Goal: Task Accomplishment & Management: Use online tool/utility

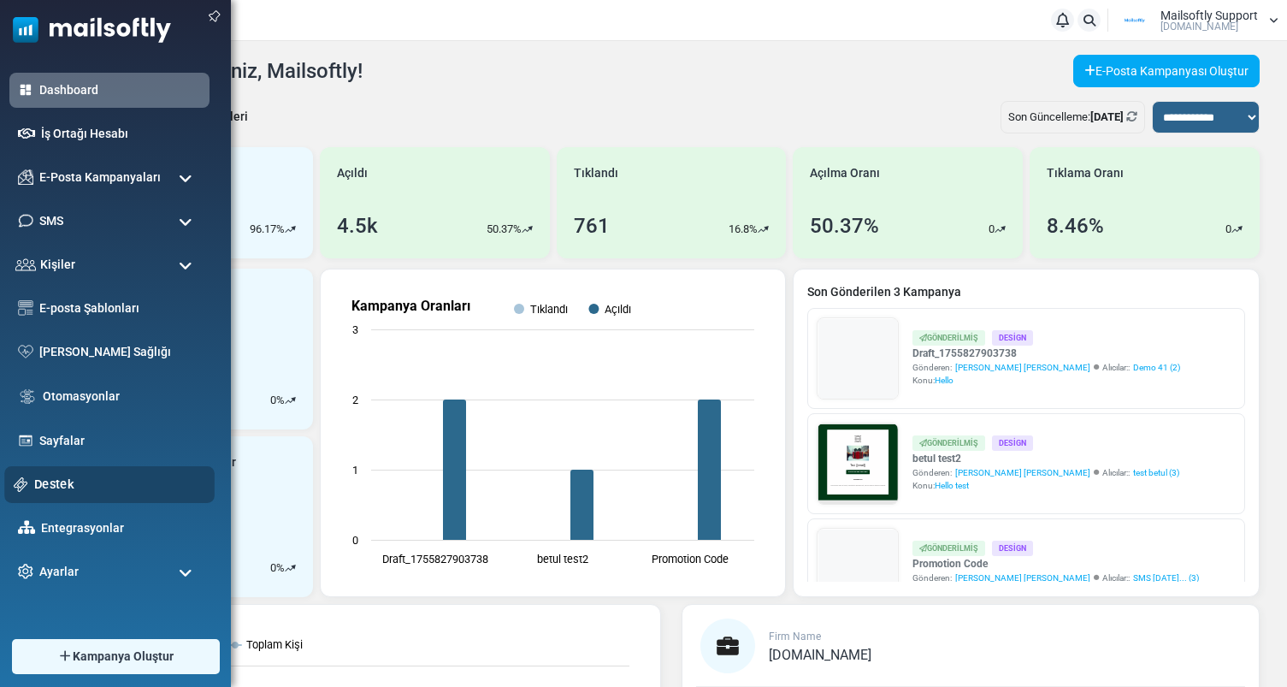
click at [51, 476] on link "Destek" at bounding box center [119, 484] width 171 height 19
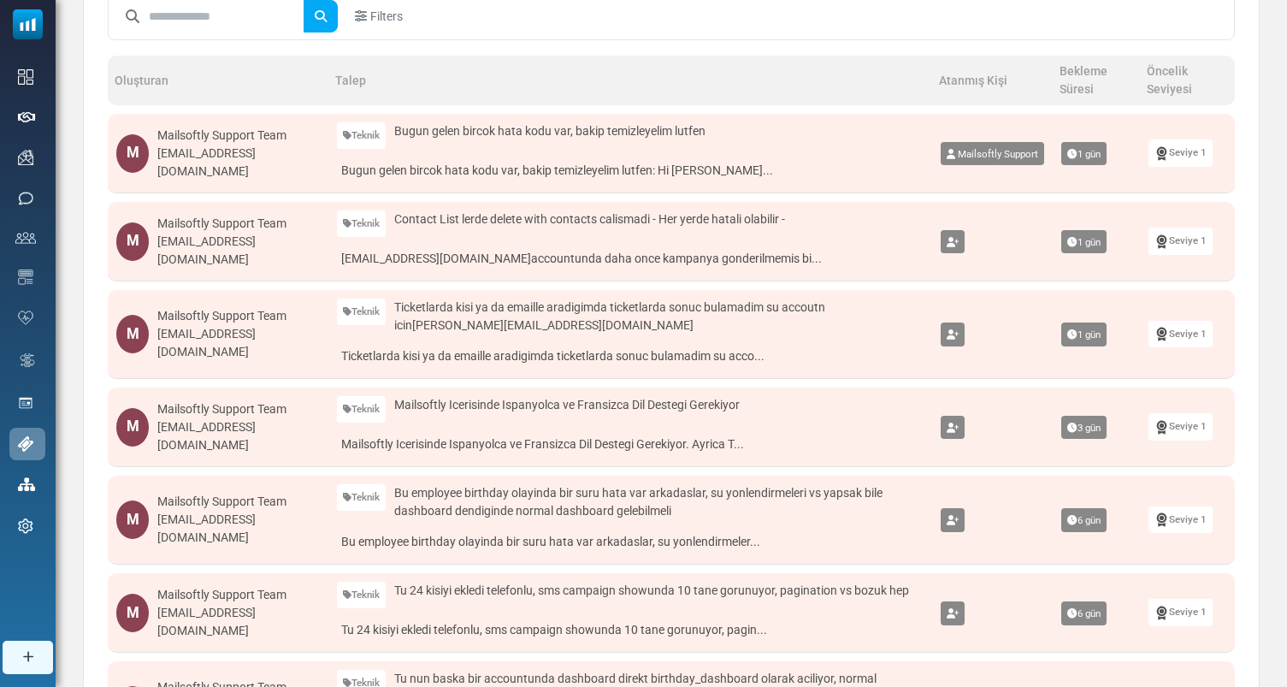
scroll to position [181, 0]
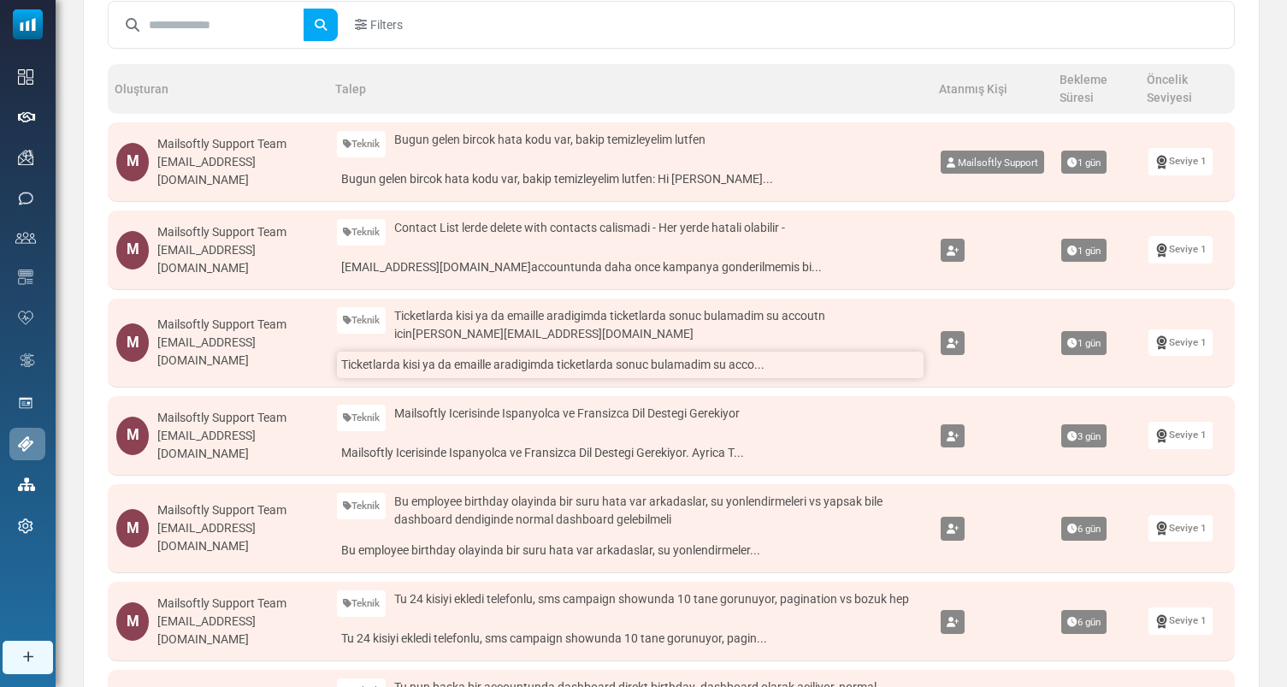
click at [558, 366] on link "Ticketlarda kisi ya da emaille aradigimda ticketlarda sonuc bulamadim su acco..." at bounding box center [630, 365] width 587 height 27
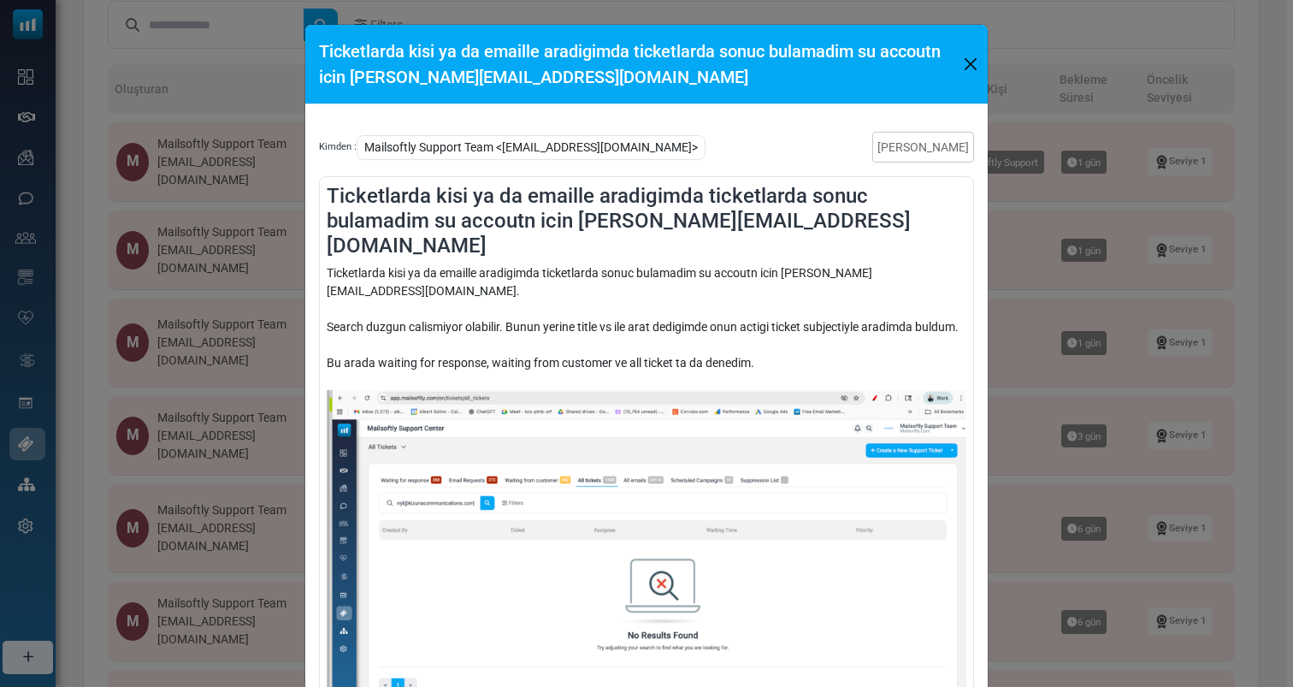
click at [1061, 279] on div "Ticketlarda kisi ya da emaille aradigimda ticketlarda sonuc bulamadim su accout…" at bounding box center [646, 343] width 1293 height 687
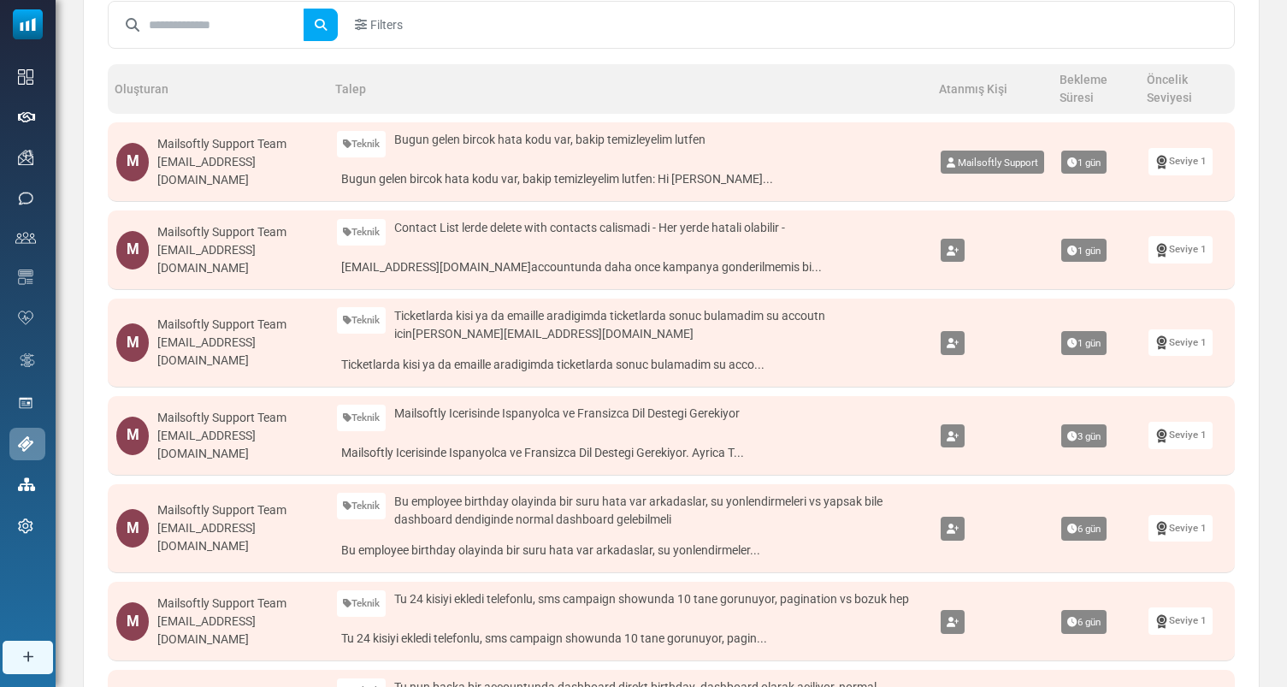
click at [956, 341] on icon at bounding box center [953, 344] width 12 height 10
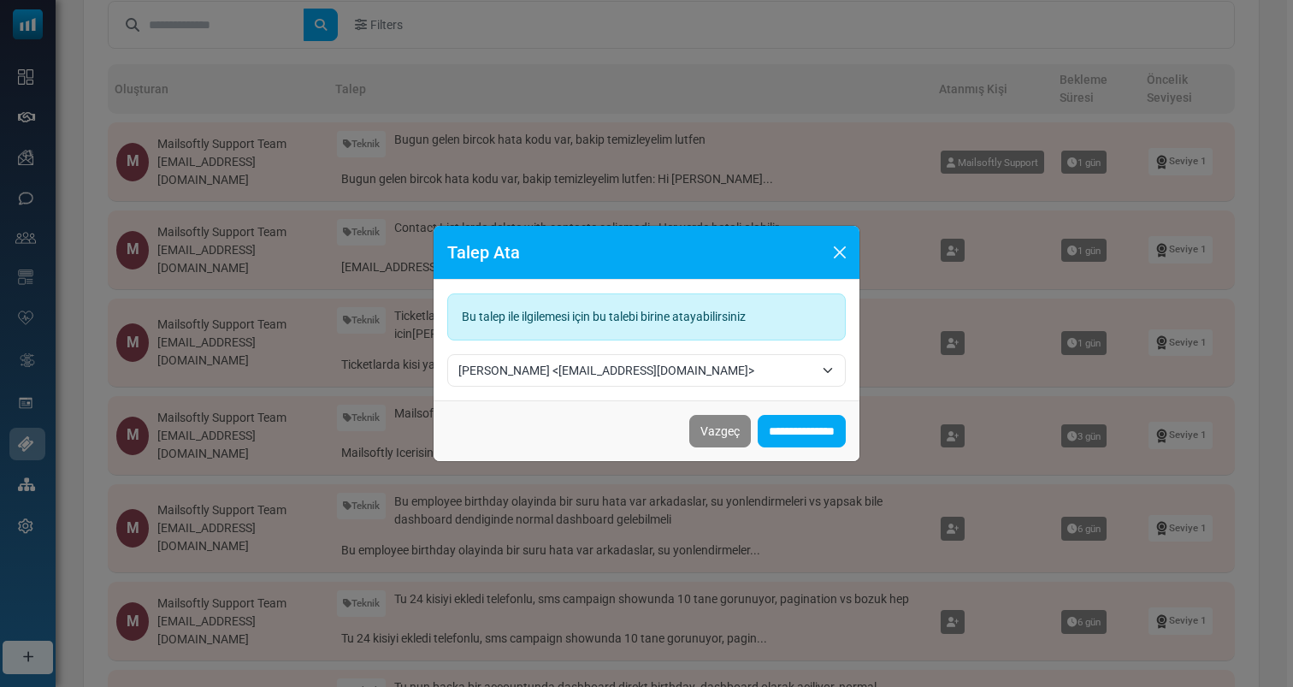
click at [607, 354] on span "Hanna <hanna@mailsoftly.com>" at bounding box center [646, 370] width 399 height 33
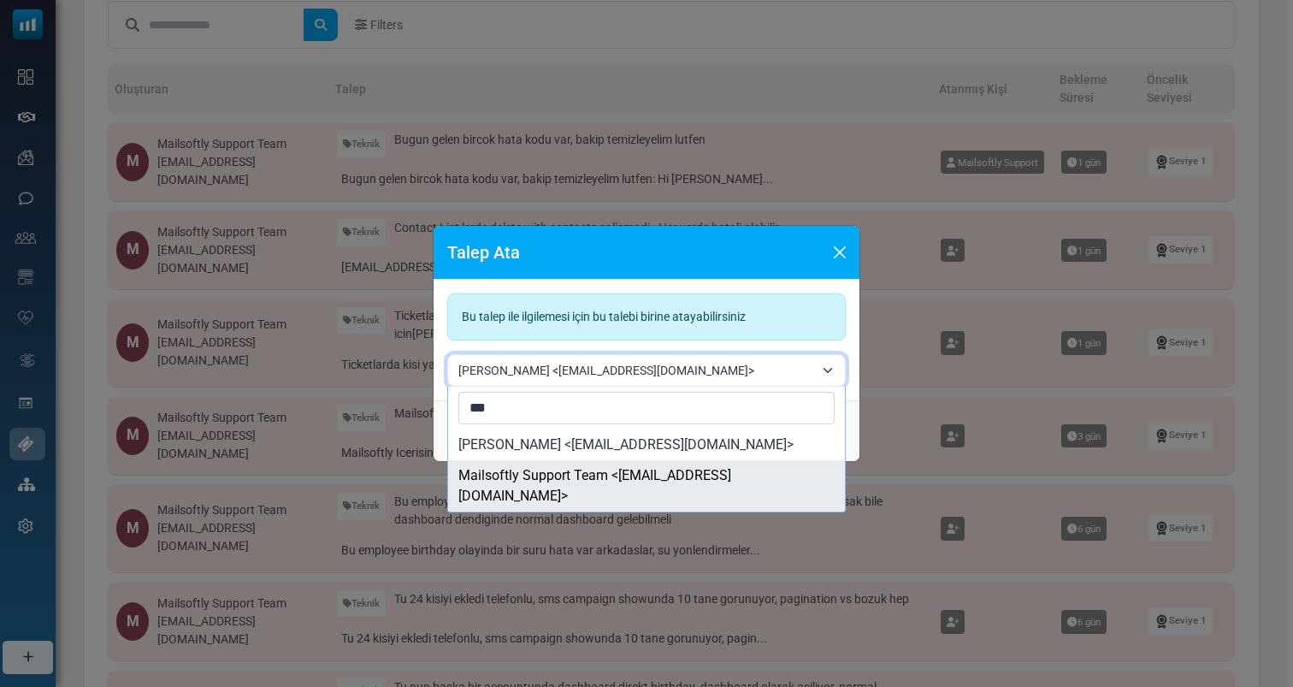
type input "***"
select select "***"
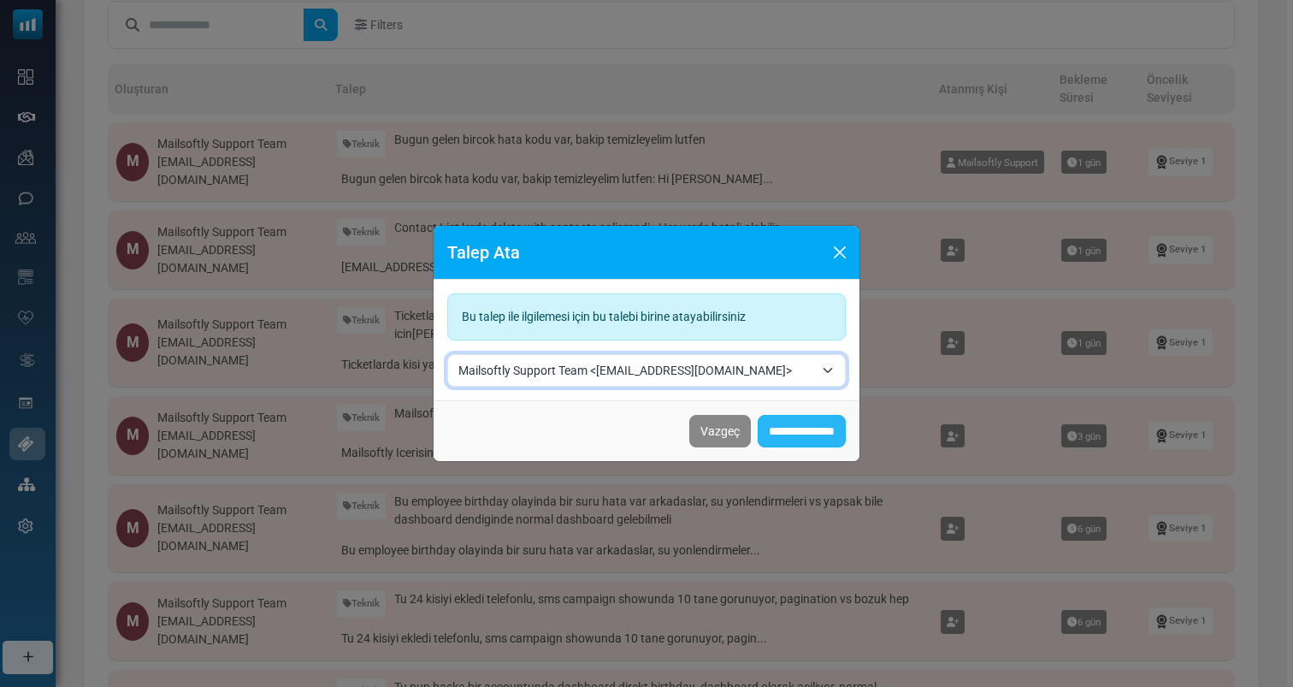
click at [805, 430] on input "**********" at bounding box center [802, 431] width 88 height 33
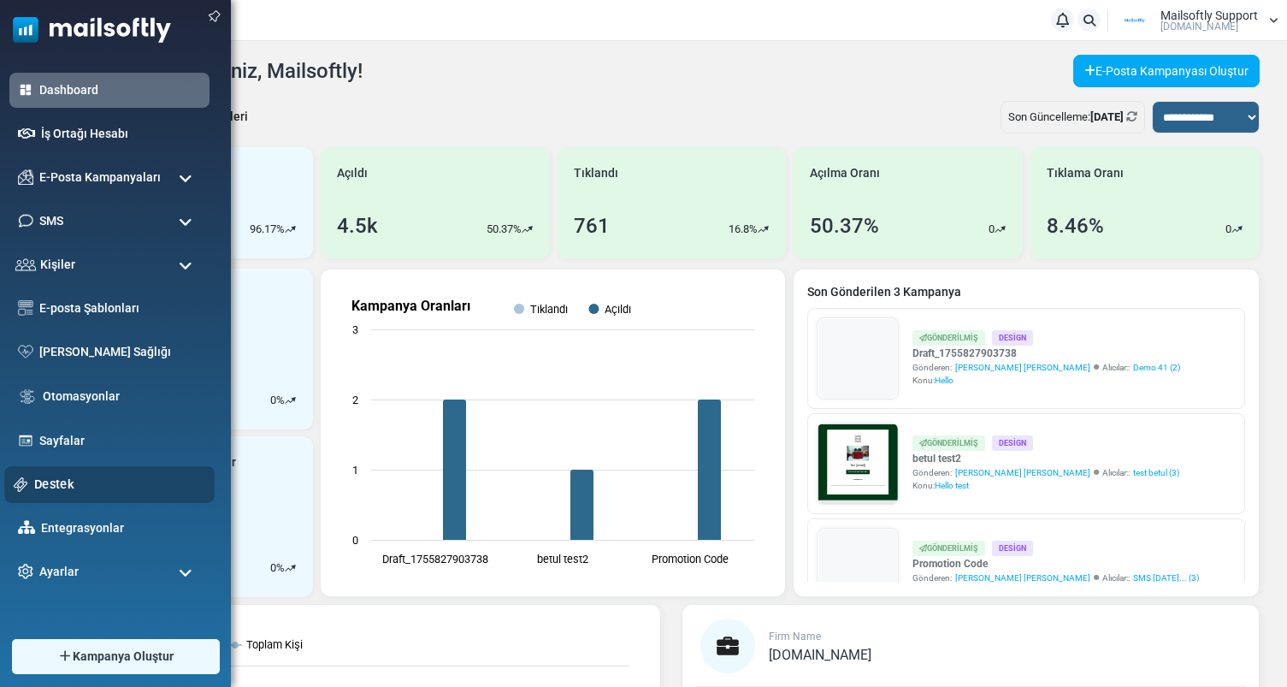
click at [69, 467] on div "Destek" at bounding box center [109, 484] width 210 height 37
click at [59, 478] on link "Destek" at bounding box center [119, 484] width 171 height 19
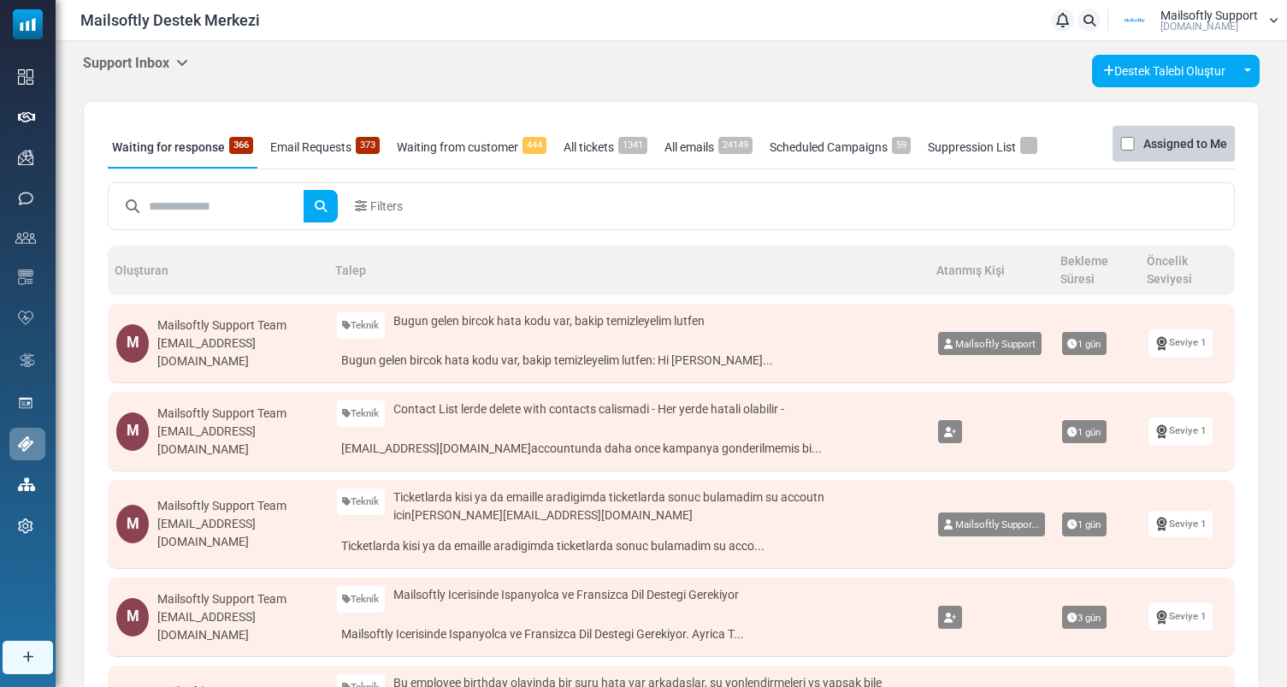
click at [181, 56] on icon at bounding box center [182, 63] width 12 height 14
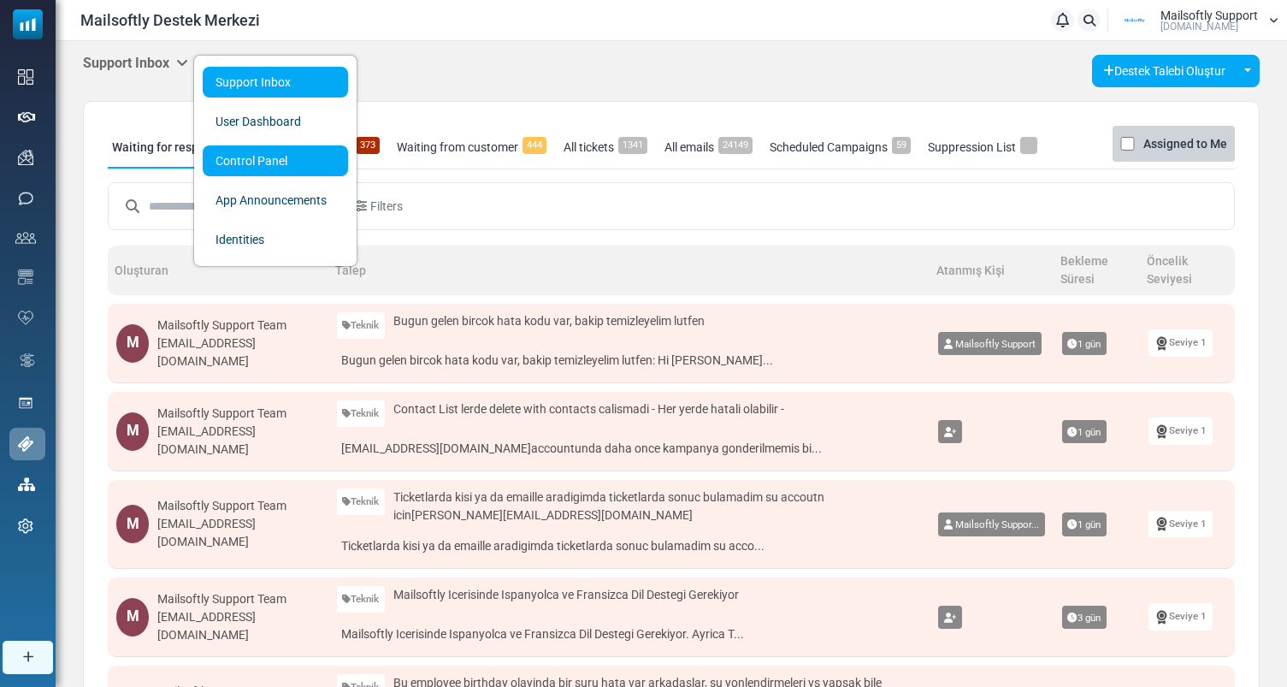
click at [260, 154] on link "Control Panel" at bounding box center [275, 160] width 145 height 31
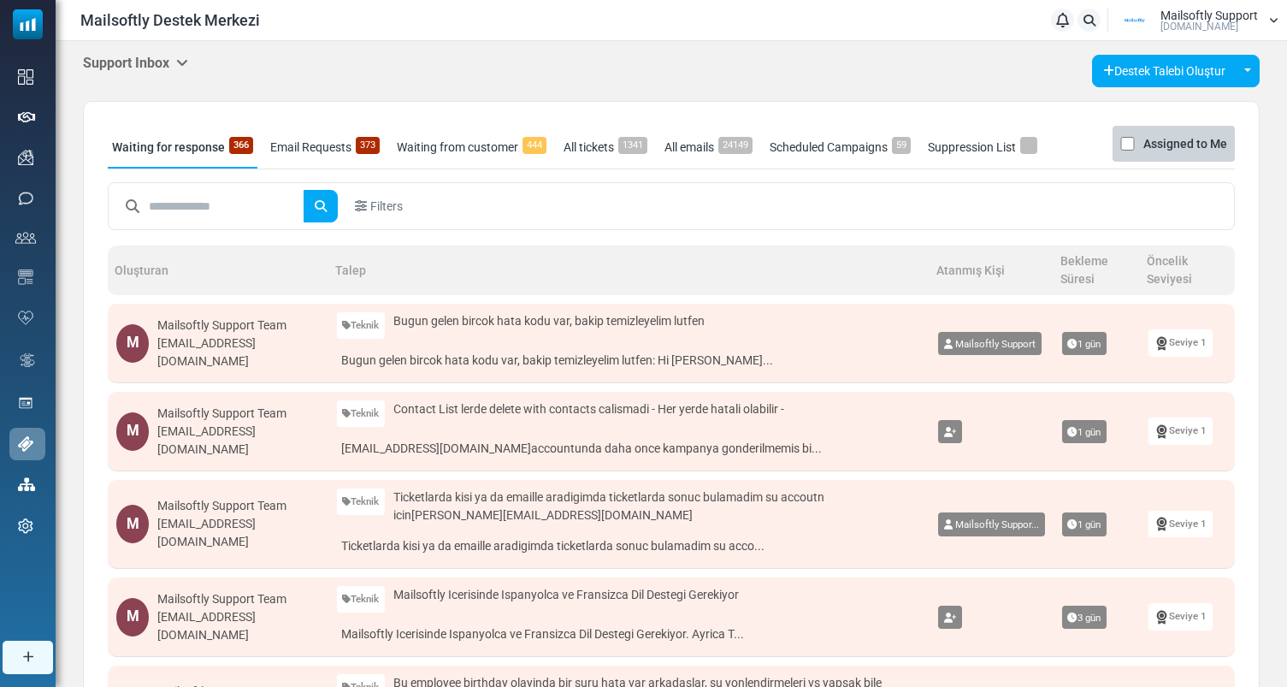
click at [315, 156] on link "Email Requests 373" at bounding box center [325, 147] width 118 height 43
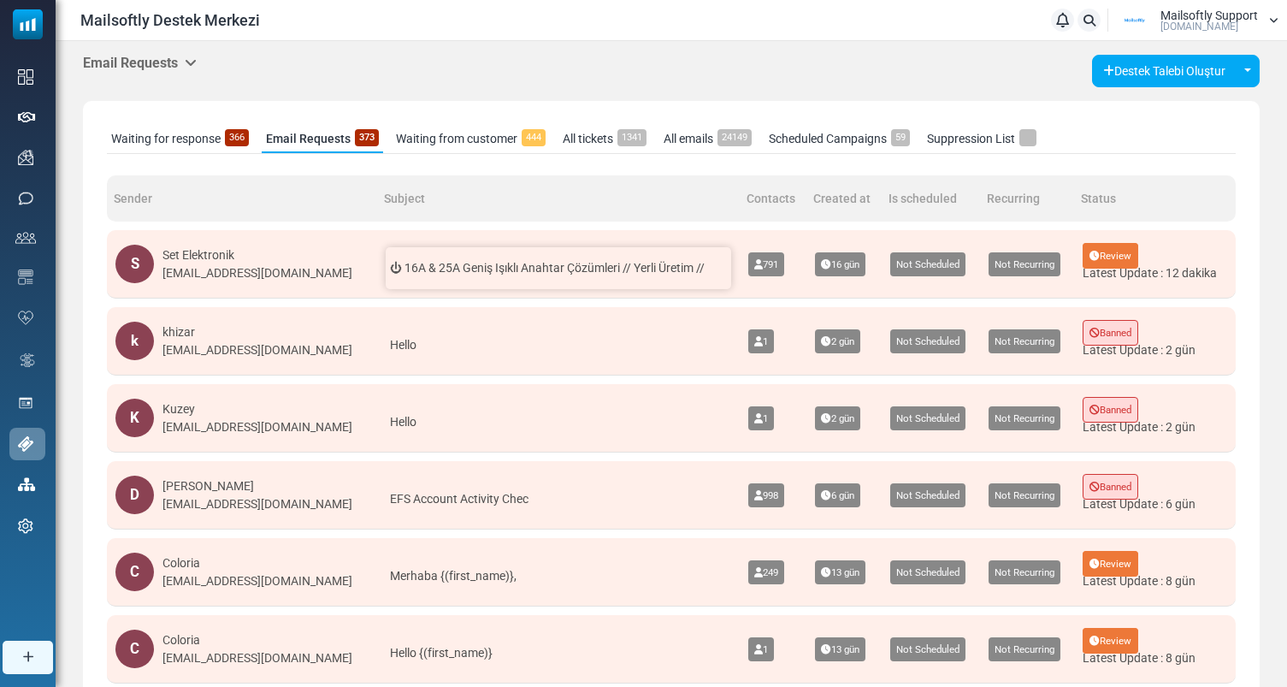
click at [543, 274] on span "⏻ 16A & 25A Geniş Işıklı Anahtar Çözümleri // Yerli Üretim //" at bounding box center [547, 268] width 315 height 14
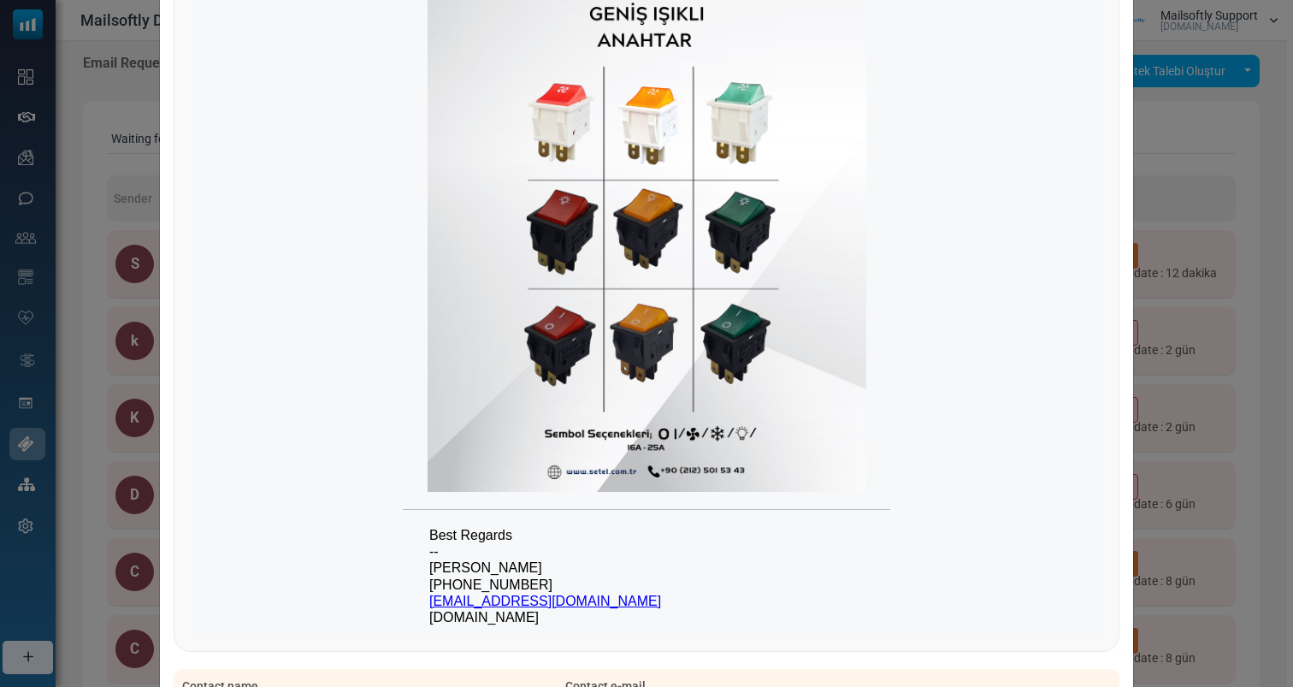
scroll to position [966, 0]
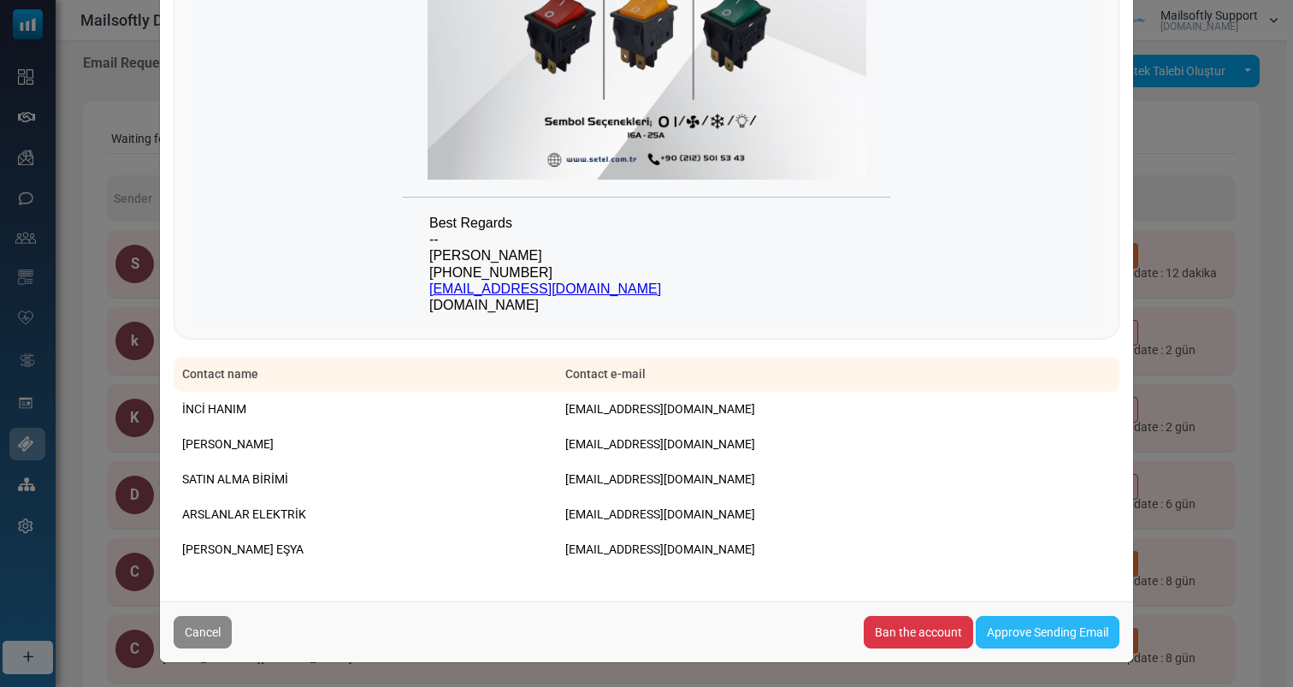
click at [1020, 635] on link "Approve Sending Email" at bounding box center [1048, 632] width 144 height 33
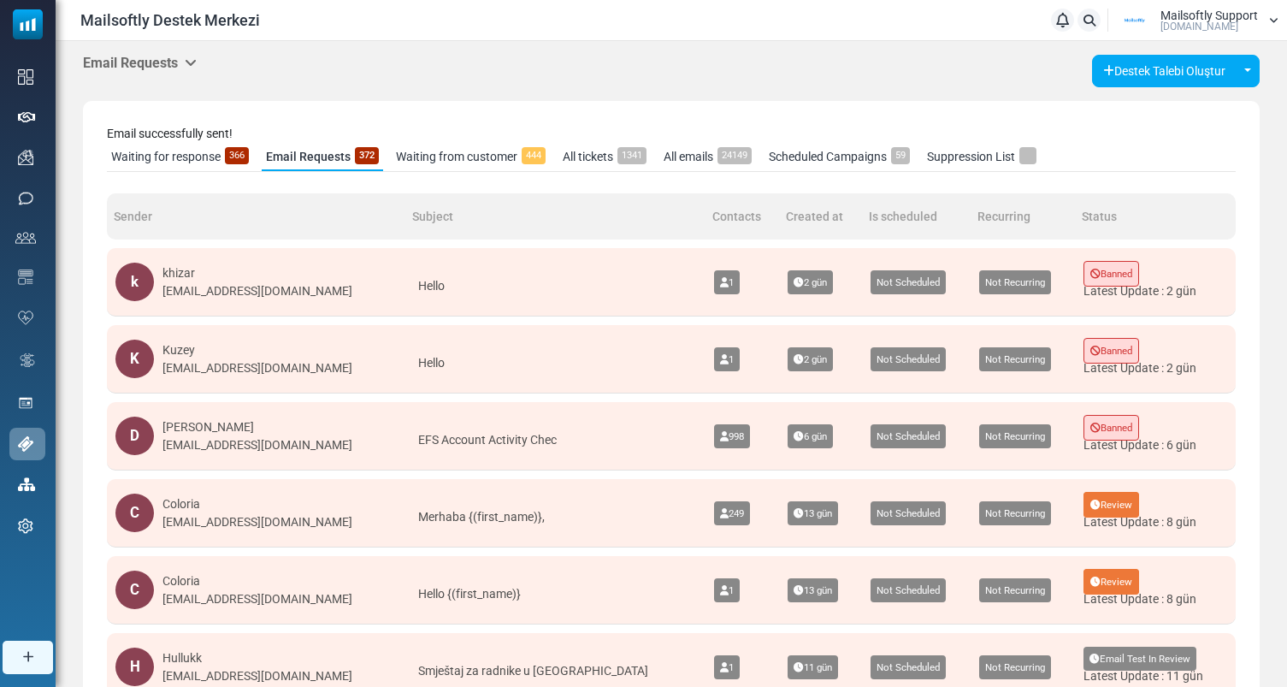
click at [182, 64] on h5 "Email Requests" at bounding box center [140, 63] width 114 height 16
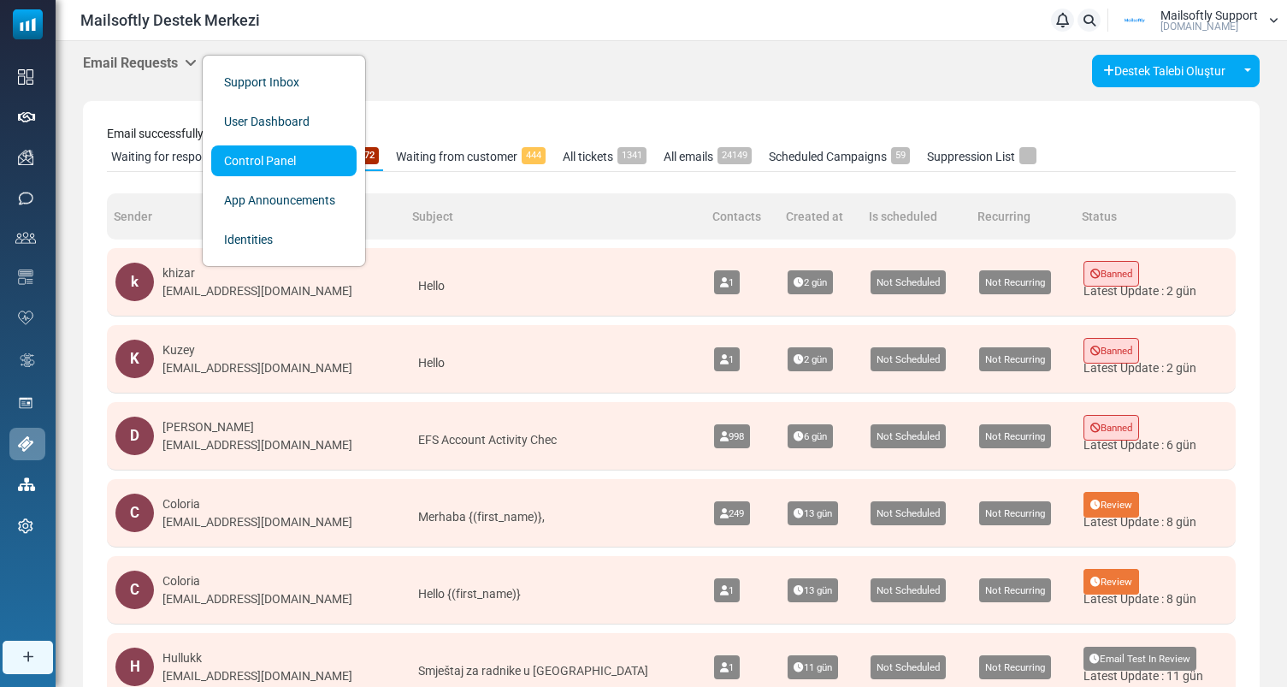
click at [259, 157] on link "Control Panel" at bounding box center [283, 160] width 145 height 31
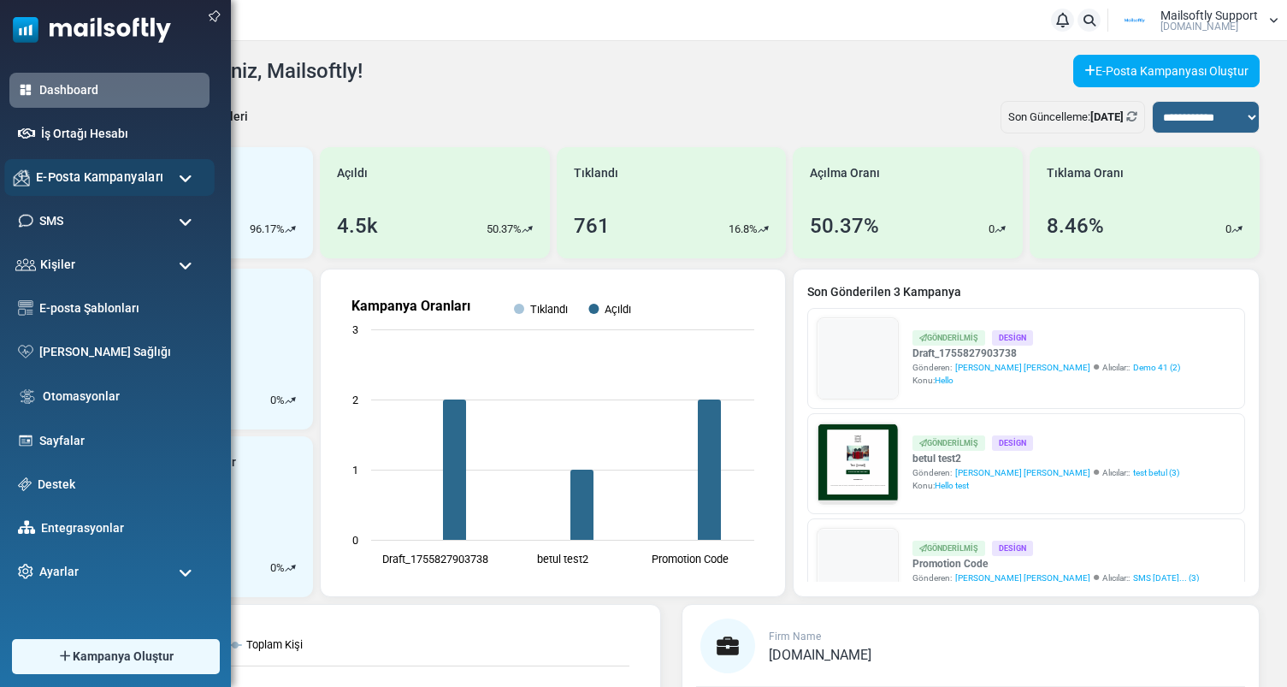
click at [146, 168] on span "E-Posta Kampanyaları" at bounding box center [99, 177] width 127 height 19
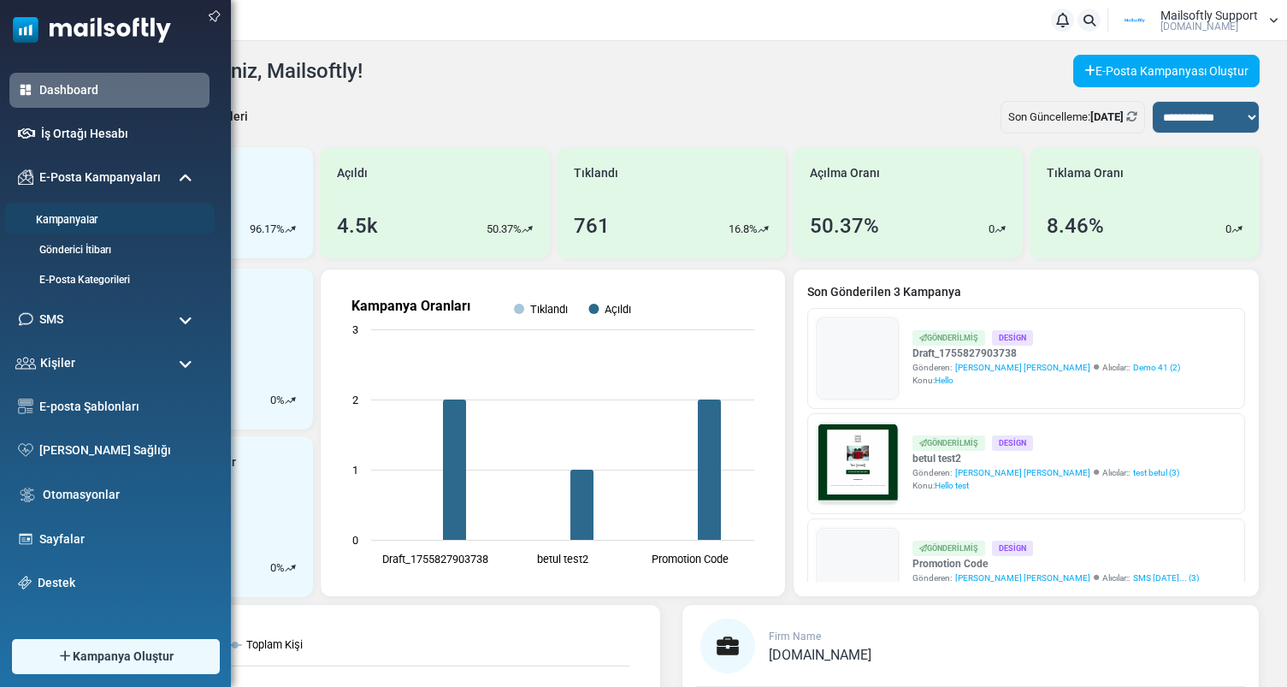
click at [73, 226] on link "Kampanyalar" at bounding box center [106, 220] width 205 height 16
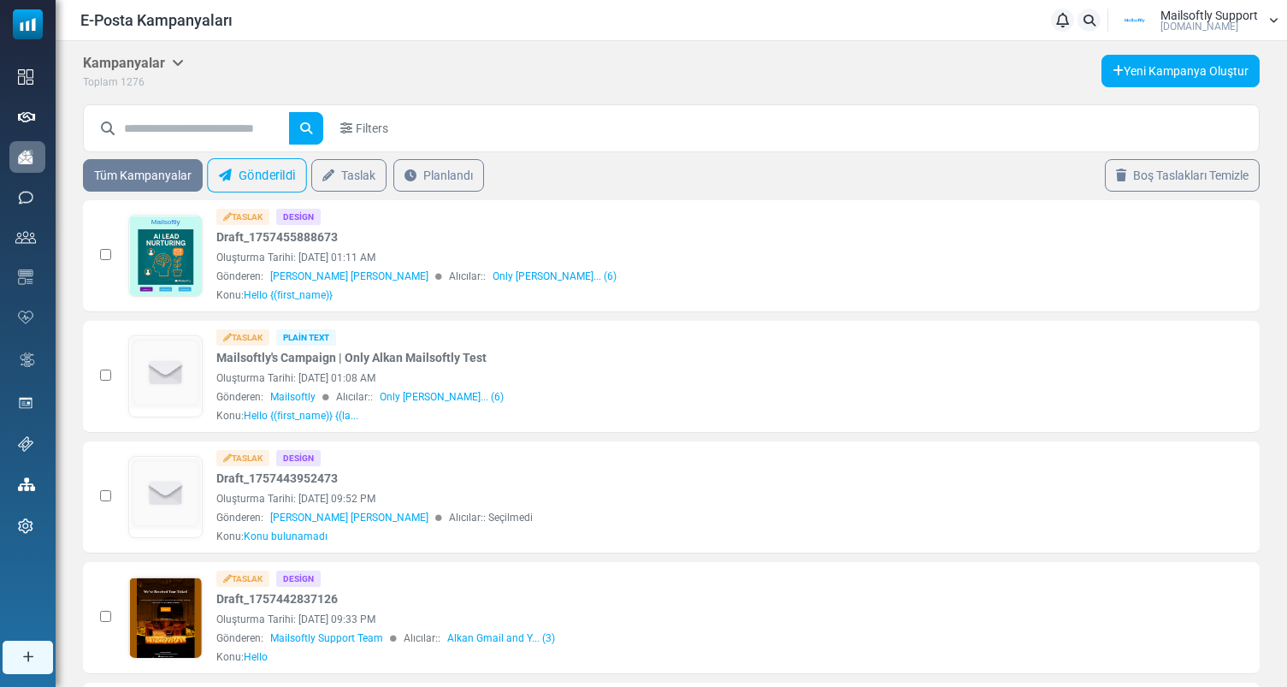
click at [263, 168] on link "Gönderildi" at bounding box center [257, 175] width 100 height 34
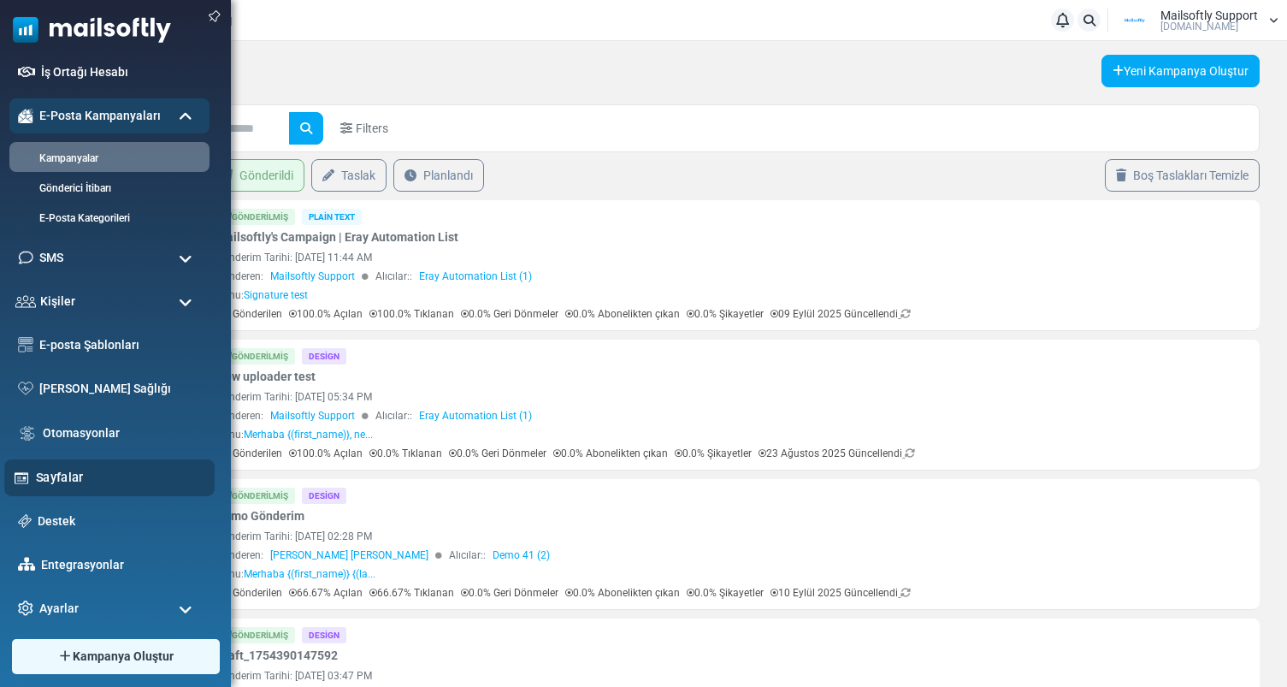
scroll to position [68, 0]
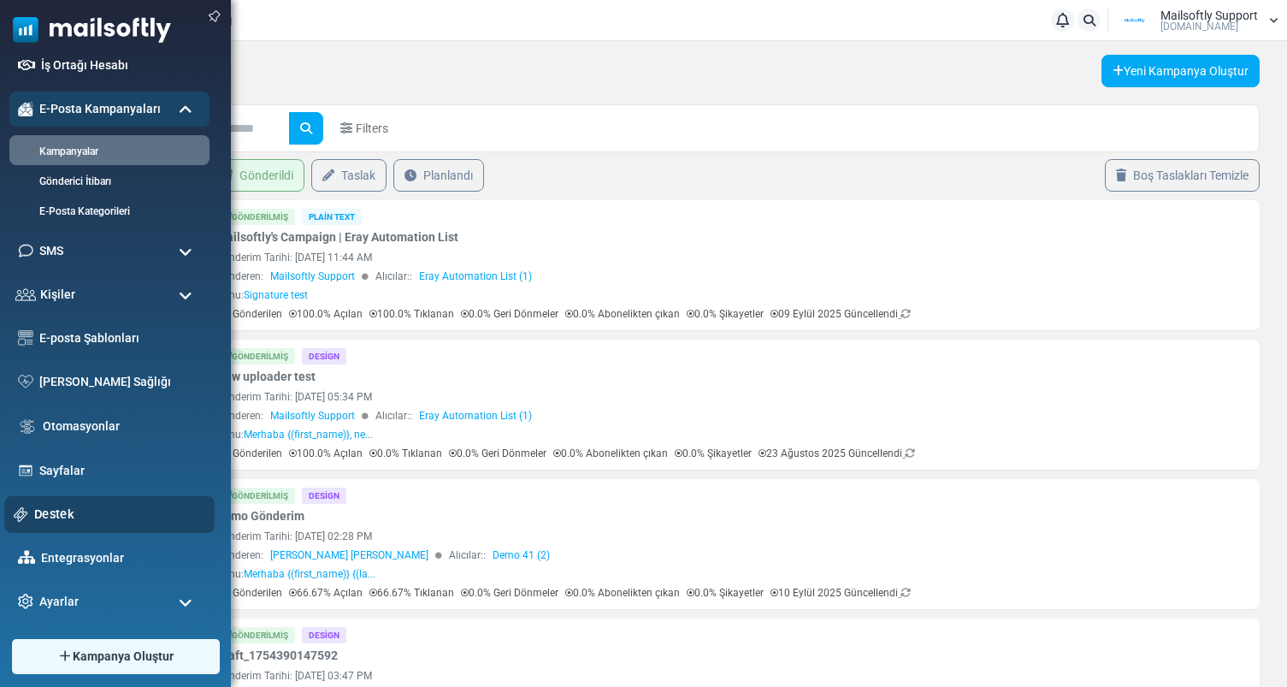
click at [69, 510] on link "Destek" at bounding box center [119, 514] width 171 height 19
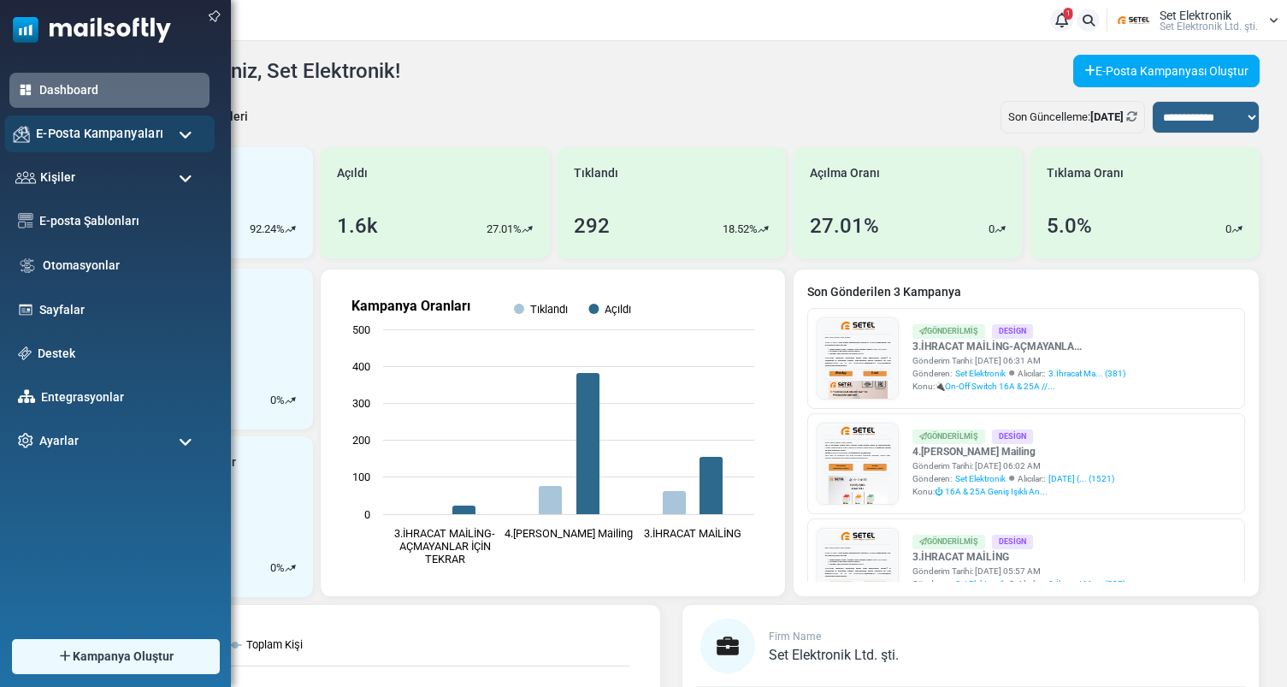
click at [171, 129] on div "E-Posta Kampanyaları" at bounding box center [109, 133] width 210 height 37
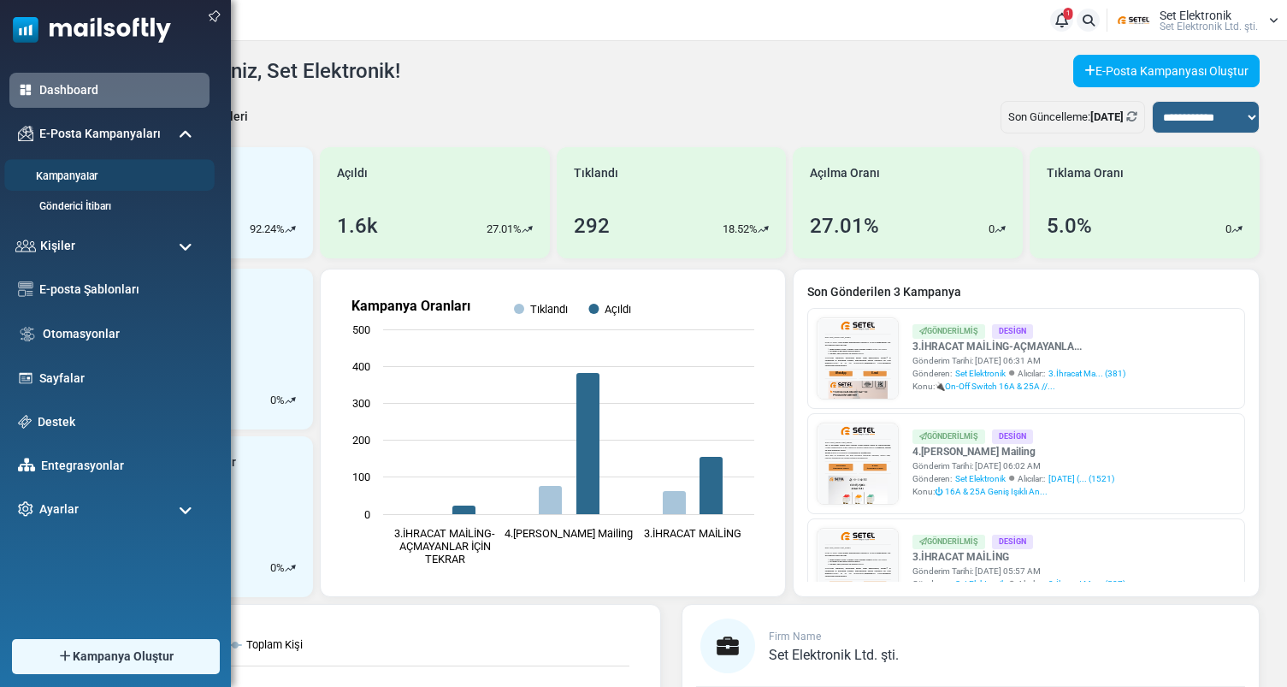
click at [86, 178] on link "Kampanyalar" at bounding box center [106, 176] width 205 height 16
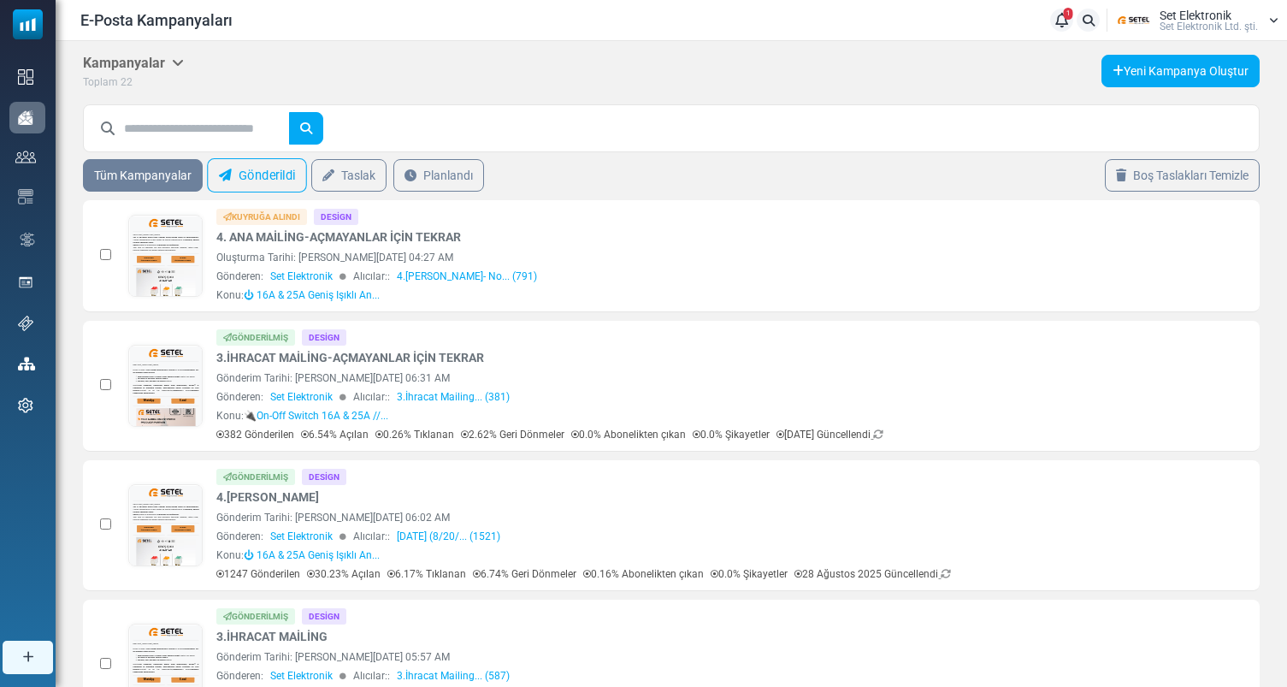
click at [263, 168] on link "Gönderildi" at bounding box center [257, 175] width 100 height 34
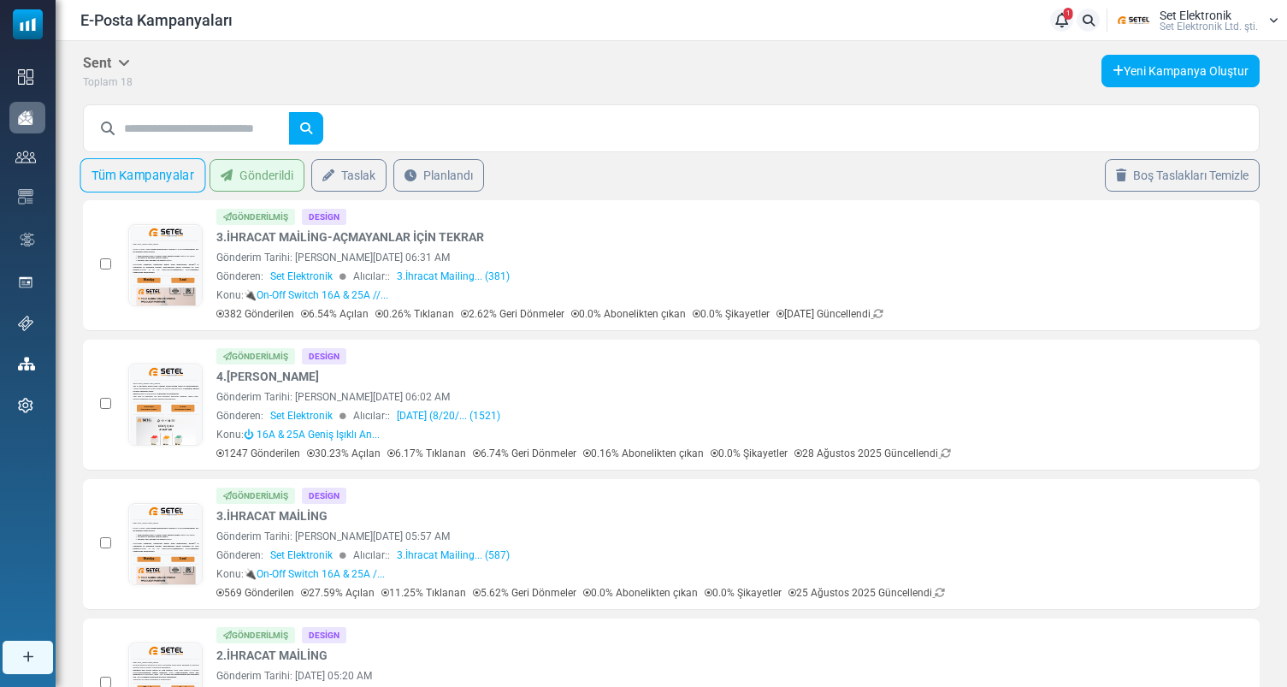
click at [169, 175] on link "Tüm Kampanyalar" at bounding box center [143, 175] width 126 height 34
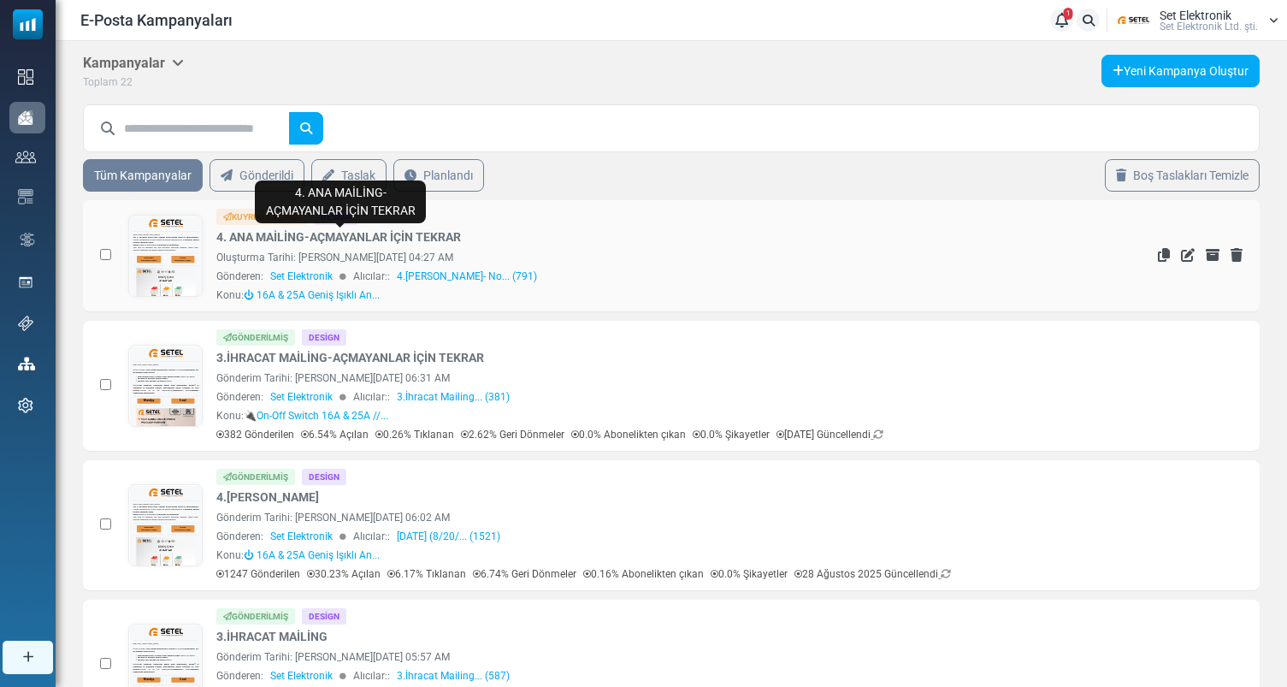
click at [304, 236] on link "4. ANA MAİLİNG-AÇMAYANLAR İÇİN TEKRAR" at bounding box center [338, 237] width 245 height 18
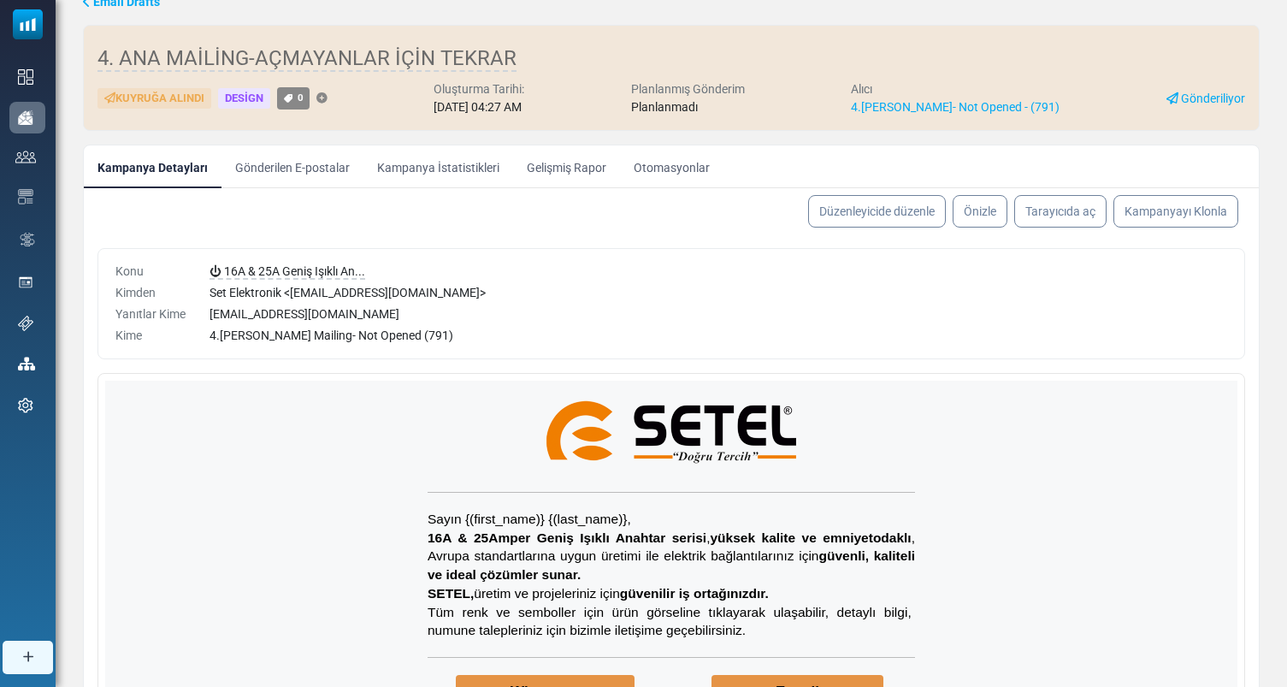
scroll to position [61, 0]
click at [449, 171] on link "Kampanya İstatistikleri" at bounding box center [439, 167] width 150 height 43
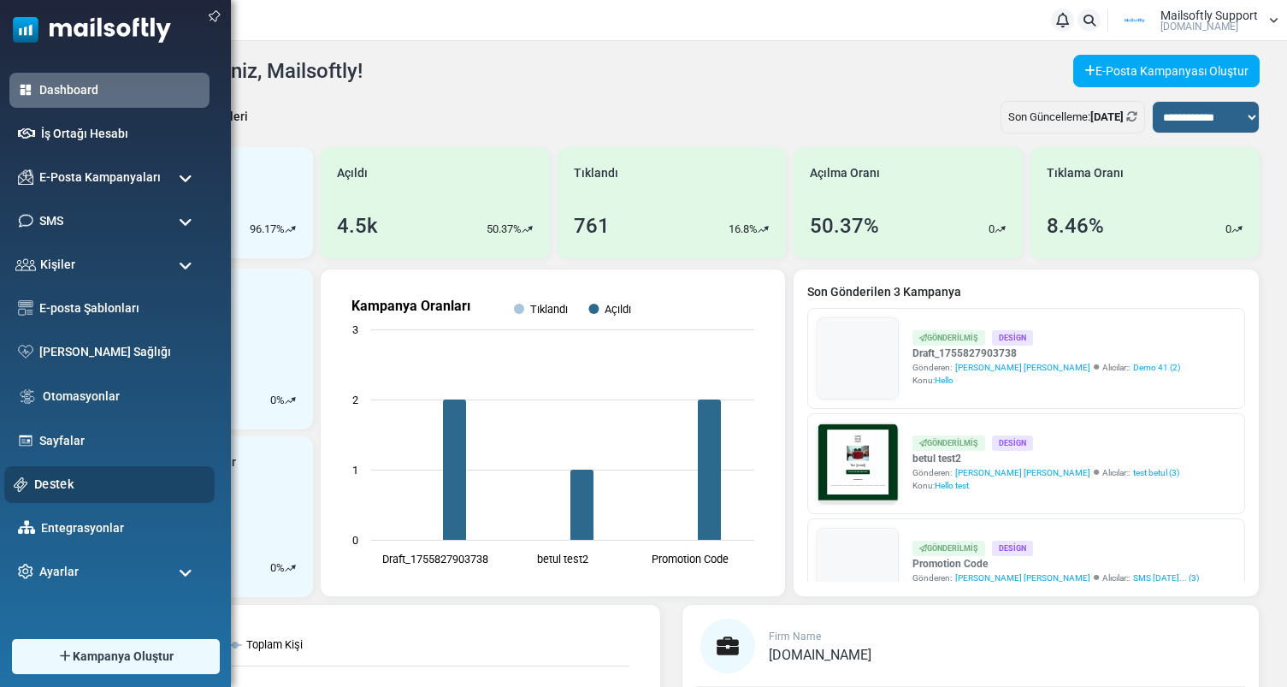
click at [73, 479] on link "Destek" at bounding box center [119, 484] width 171 height 19
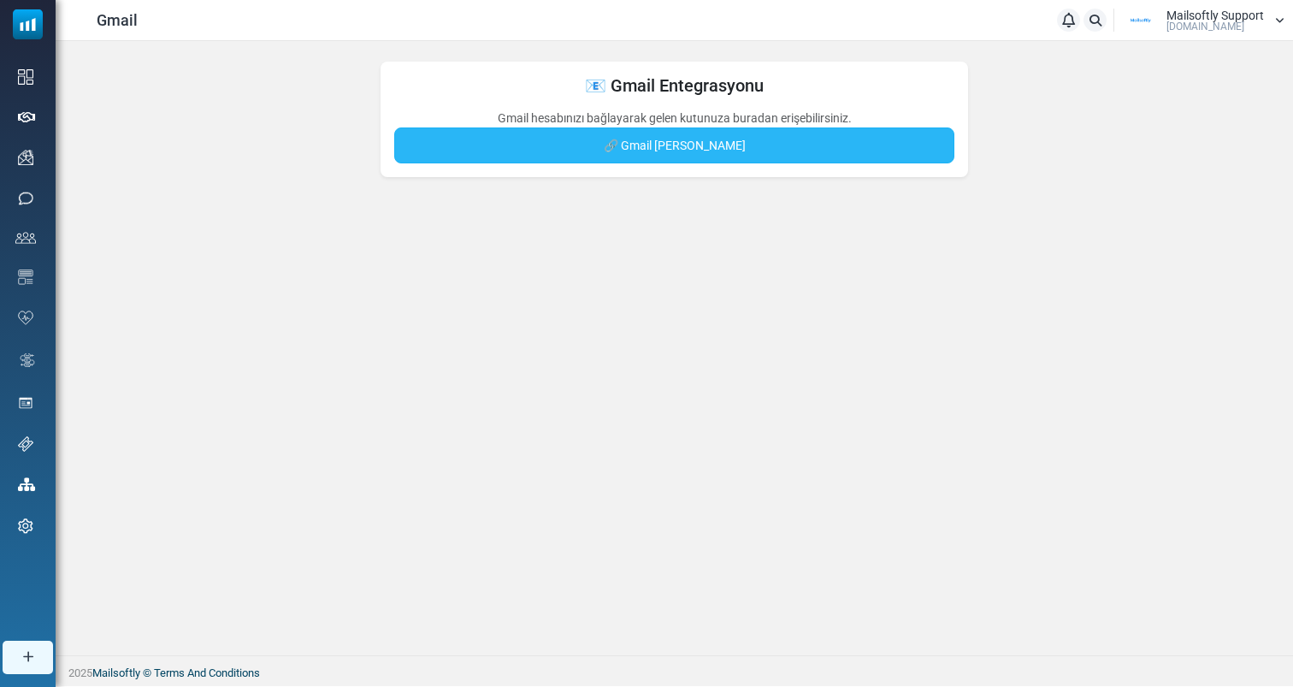
click at [653, 158] on link "🔗 Gmail [PERSON_NAME]" at bounding box center [674, 145] width 561 height 36
